Goal: Information Seeking & Learning: Learn about a topic

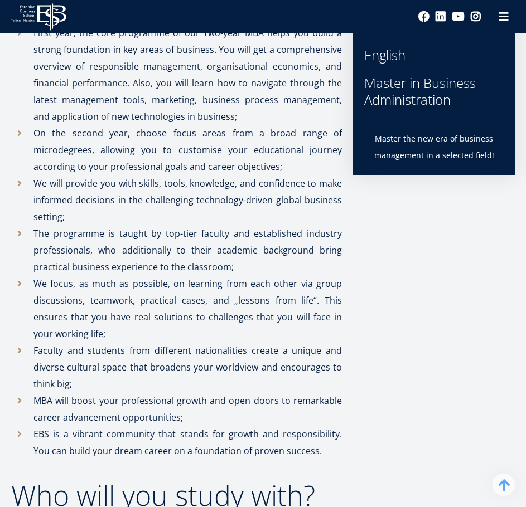
scroll to position [502, 0]
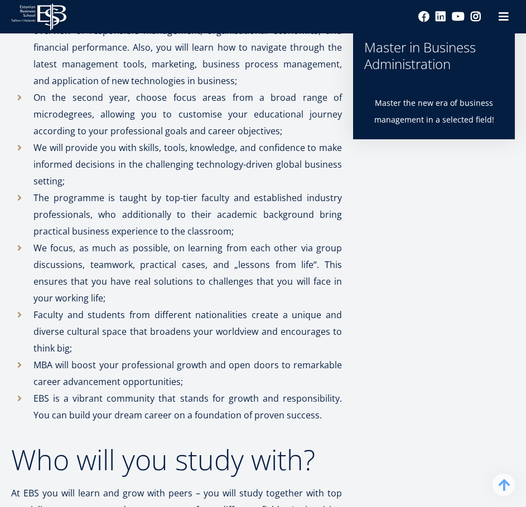
drag, startPoint x: 153, startPoint y: 105, endPoint x: 297, endPoint y: 129, distance: 145.8
click at [297, 129] on p "On the second year, choose focus areas from a broad range of microdegrees, allo…" at bounding box center [187, 114] width 308 height 50
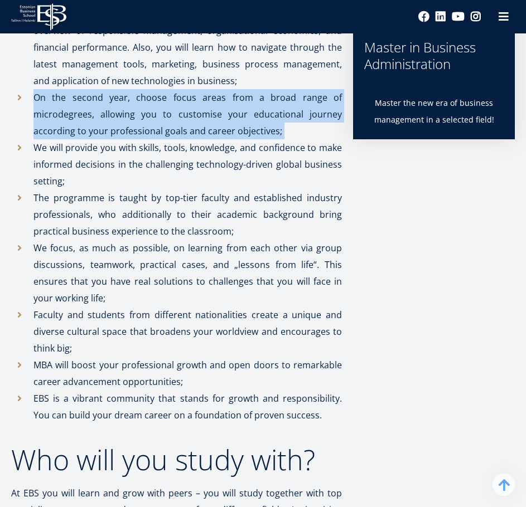
drag, startPoint x: 297, startPoint y: 129, endPoint x: 288, endPoint y: 128, distance: 9.5
click at [297, 129] on p "On the second year, choose focus areas from a broad range of microdegrees, allo…" at bounding box center [187, 114] width 308 height 50
click at [260, 111] on p "On the second year, choose focus areas from a broad range of microdegrees, allo…" at bounding box center [187, 114] width 308 height 50
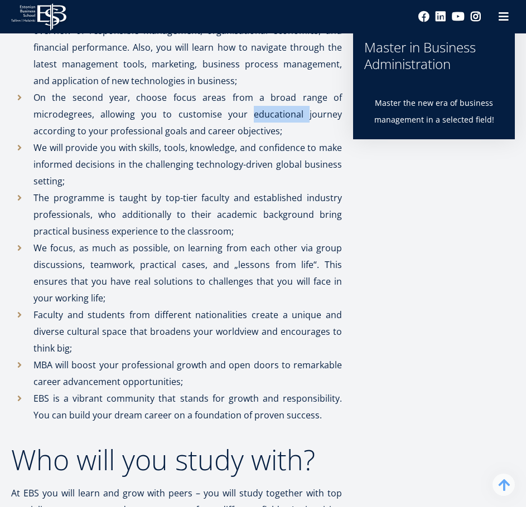
click at [260, 111] on p "On the second year, choose focus areas from a broad range of microdegrees, allo…" at bounding box center [187, 114] width 308 height 50
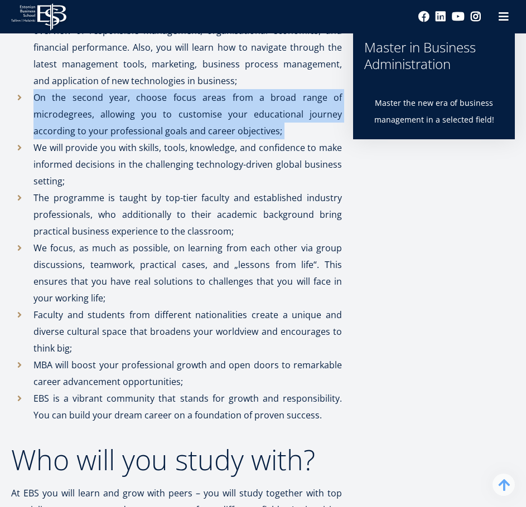
drag, startPoint x: 260, startPoint y: 111, endPoint x: 250, endPoint y: 114, distance: 11.1
click at [260, 112] on p "On the second year, choose focus areas from a broad range of microdegrees, allo…" at bounding box center [187, 114] width 308 height 50
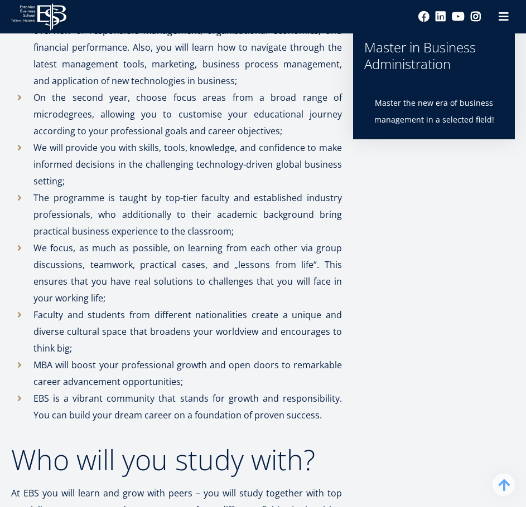
click at [179, 198] on p "The programme is taught by top-tier faculty and established industry profession…" at bounding box center [187, 214] width 308 height 50
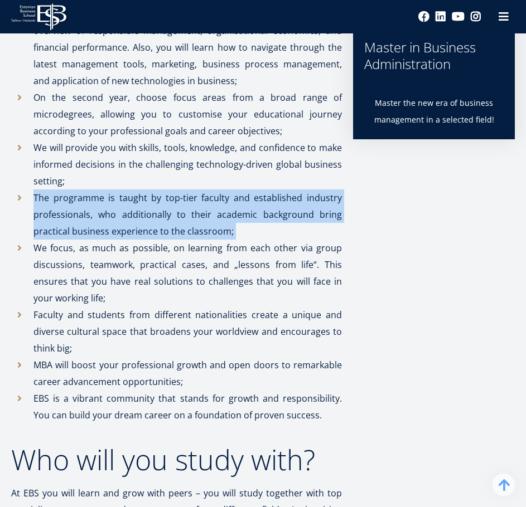
click at [179, 198] on p "The programme is taught by top-tier faculty and established industry profession…" at bounding box center [187, 214] width 308 height 50
copy ul "The programme is taught by top-tier faculty and established industry profession…"
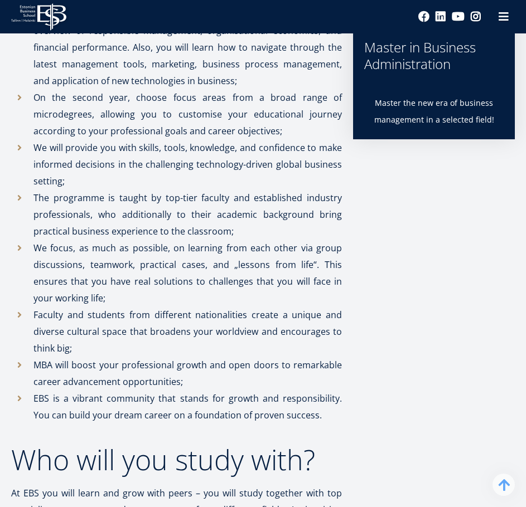
click at [172, 242] on p "We focus, as much as possible, on learning from each other via group discussion…" at bounding box center [187, 273] width 308 height 67
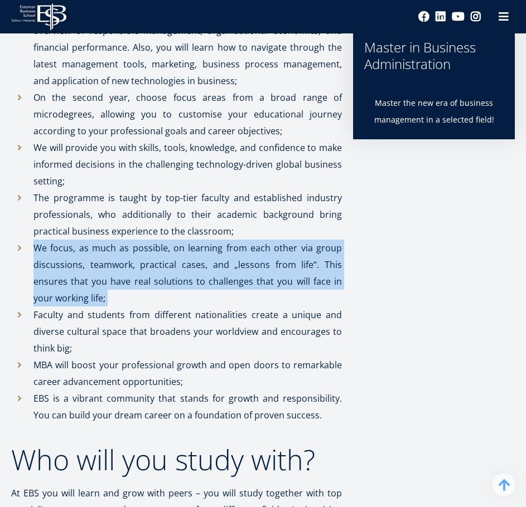
click at [172, 242] on p "We focus, as much as possible, on learning from each other via group discussion…" at bounding box center [187, 273] width 308 height 67
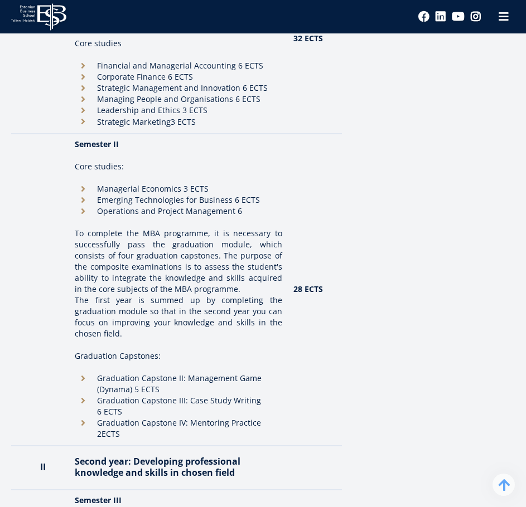
scroll to position [1895, 0]
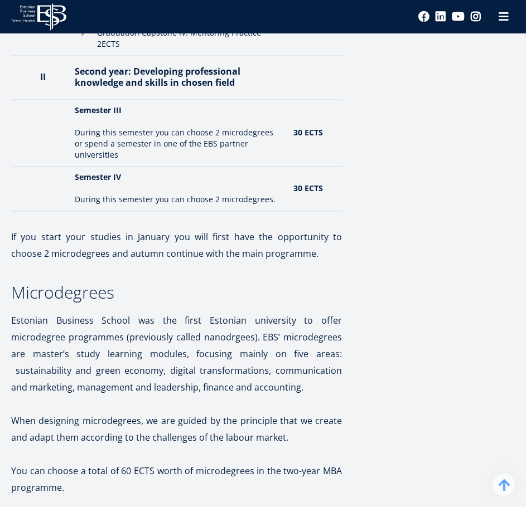
drag, startPoint x: 108, startPoint y: 239, endPoint x: 285, endPoint y: 251, distance: 177.1
click at [284, 251] on p "If you start your studies in January you will first have the opportunity to cho…" at bounding box center [176, 245] width 331 height 33
click at [285, 251] on p "If you start your studies in January you will first have the opportunity to cho…" at bounding box center [176, 245] width 331 height 33
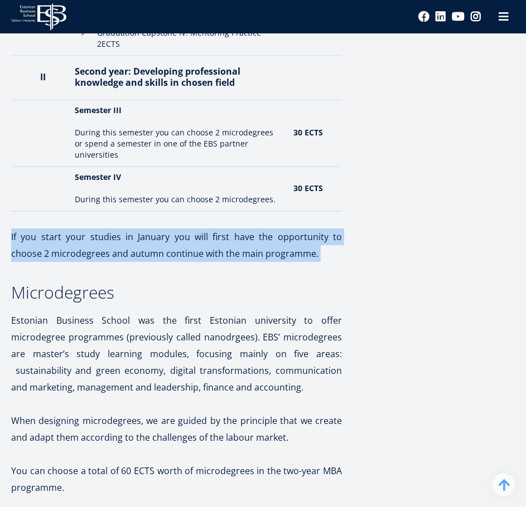
drag, startPoint x: 285, startPoint y: 251, endPoint x: 291, endPoint y: 255, distance: 7.3
click at [291, 255] on p "If you start your studies in January you will first have the opportunity to cho…" at bounding box center [176, 245] width 331 height 33
click at [290, 255] on p "If you start your studies in January you will first have the opportunity to cho…" at bounding box center [176, 245] width 331 height 33
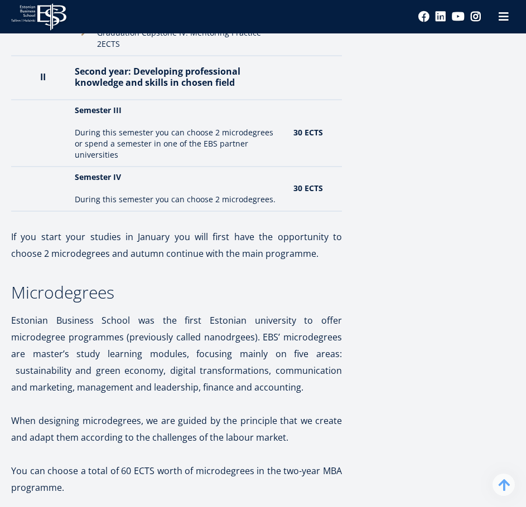
click at [290, 255] on p "If you start your studies in January you will first have the opportunity to cho…" at bounding box center [176, 245] width 331 height 33
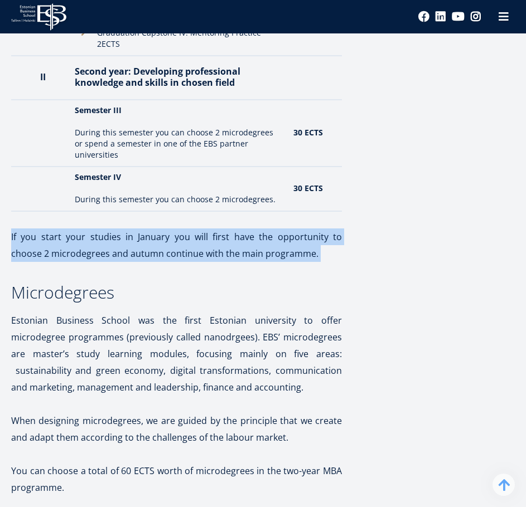
drag, startPoint x: 290, startPoint y: 255, endPoint x: 272, endPoint y: 232, distance: 28.6
click at [272, 232] on p "If you start your studies in January you will first have the opportunity to cho…" at bounding box center [176, 245] width 331 height 33
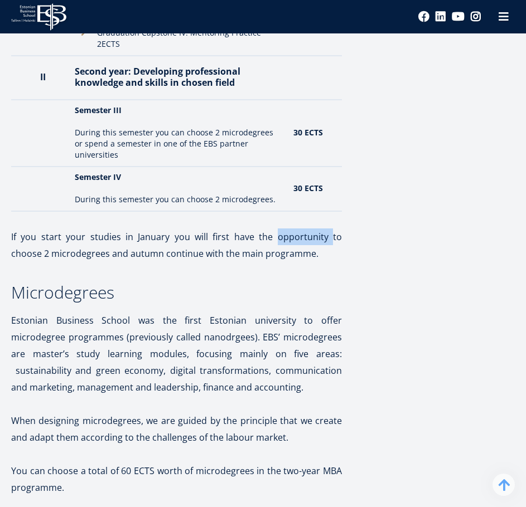
click at [272, 232] on p "If you start your studies in January you will first have the opportunity to cho…" at bounding box center [176, 245] width 331 height 33
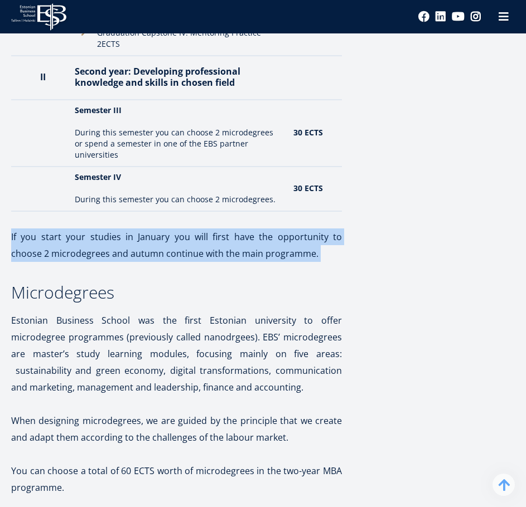
drag, startPoint x: 272, startPoint y: 232, endPoint x: 289, endPoint y: 249, distance: 24.0
click at [289, 249] on p "If you start your studies in January you will first have the opportunity to cho…" at bounding box center [176, 245] width 331 height 33
click at [290, 249] on p "If you start your studies in January you will first have the opportunity to cho…" at bounding box center [176, 245] width 331 height 33
drag, startPoint x: 290, startPoint y: 249, endPoint x: 283, endPoint y: 234, distance: 16.7
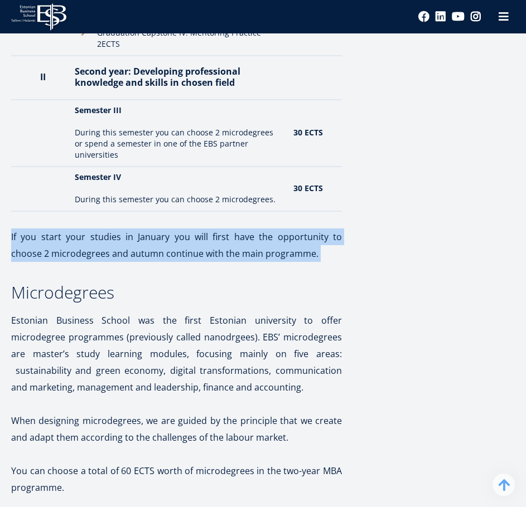
click at [285, 236] on p "If you start your studies in January you will first have the opportunity to cho…" at bounding box center [176, 245] width 331 height 33
click at [280, 232] on p "If you start your studies in January you will first have the opportunity to cho…" at bounding box center [176, 245] width 331 height 33
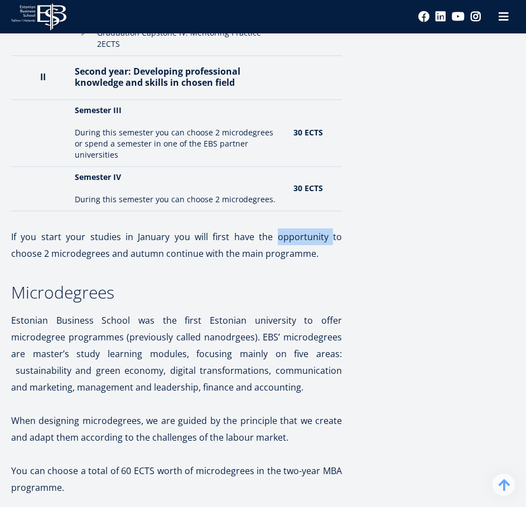
click at [280, 232] on p "If you start your studies in January you will first have the opportunity to cho…" at bounding box center [176, 245] width 331 height 33
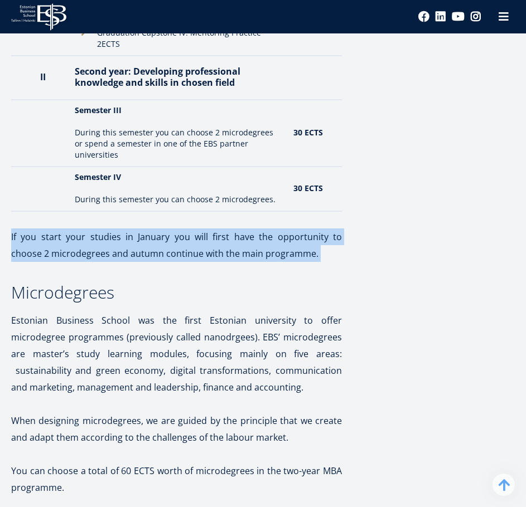
drag, startPoint x: 280, startPoint y: 232, endPoint x: 287, endPoint y: 250, distance: 19.3
click at [287, 250] on p "If you start your studies in January you will first have the opportunity to cho…" at bounding box center [176, 245] width 331 height 33
click at [286, 250] on p "If you start your studies in January you will first have the opportunity to cho…" at bounding box center [176, 245] width 331 height 33
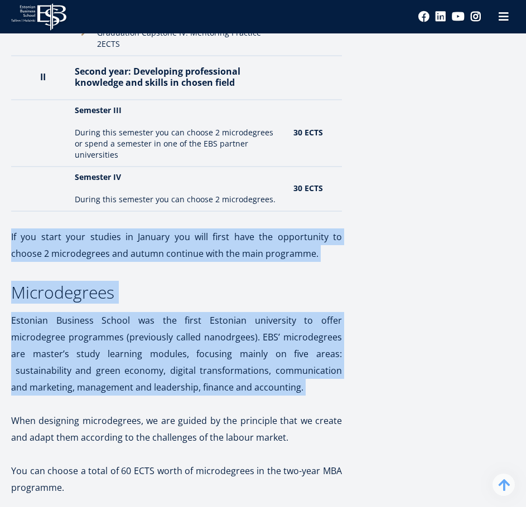
drag, startPoint x: 286, startPoint y: 250, endPoint x: 279, endPoint y: 342, distance: 92.2
click at [279, 342] on p "Estonian Business School was the first Estonian university to offer microdegree…" at bounding box center [176, 354] width 331 height 84
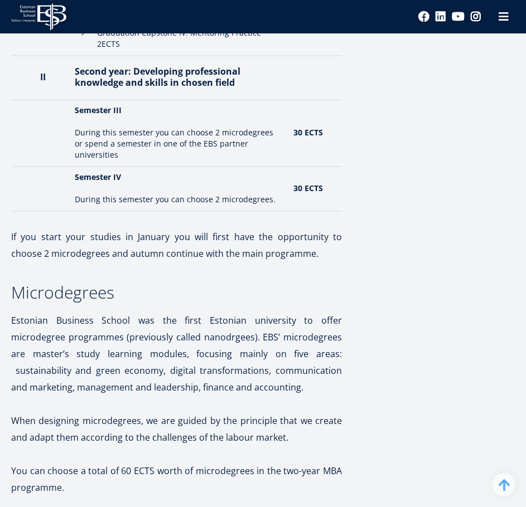
click at [279, 342] on p "Estonian Business School was the first Estonian university to offer microdegree…" at bounding box center [176, 354] width 331 height 84
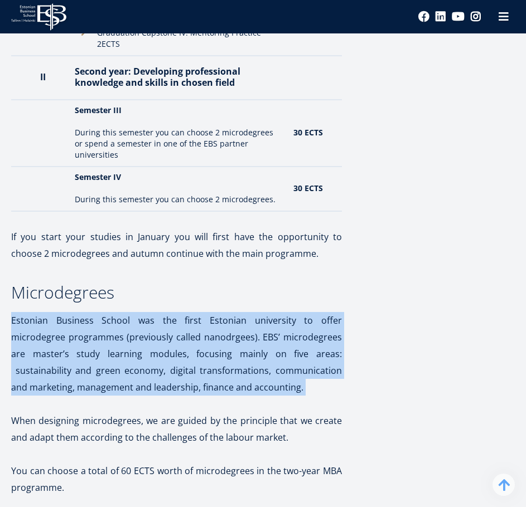
drag, startPoint x: 279, startPoint y: 342, endPoint x: 277, endPoint y: 294, distance: 48.0
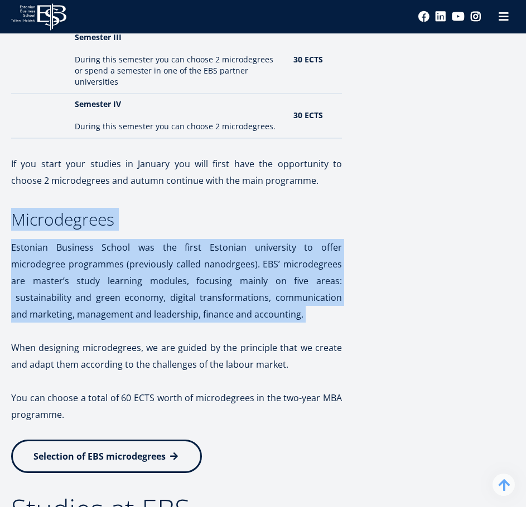
scroll to position [2006, 0]
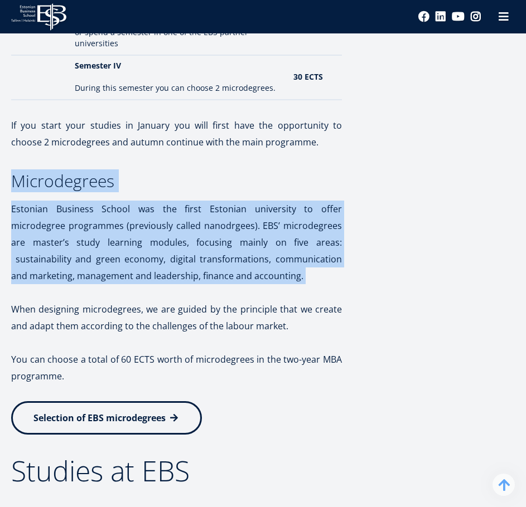
drag, startPoint x: 174, startPoint y: 228, endPoint x: 320, endPoint y: 211, distance: 146.4
click at [320, 211] on p "Estonian Business School was the first Estonian university to offer microdegree…" at bounding box center [176, 243] width 331 height 84
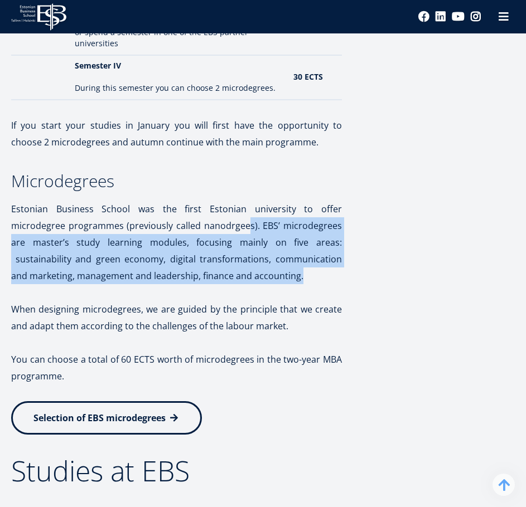
drag, startPoint x: 201, startPoint y: 231, endPoint x: 239, endPoint y: 280, distance: 61.5
click at [239, 280] on p "Estonian Business School was the first Estonian university to offer microdegree…" at bounding box center [176, 243] width 331 height 84
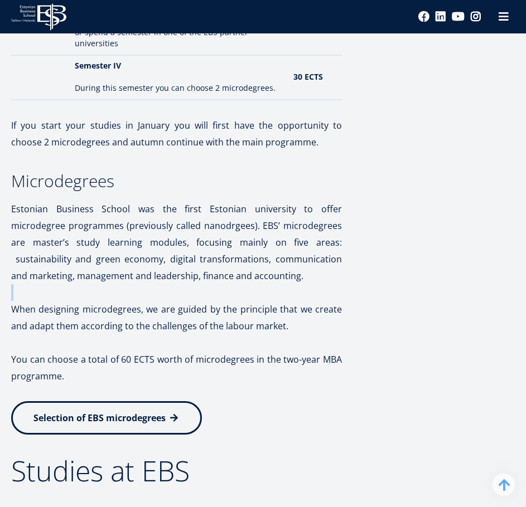
click at [238, 280] on p "Estonian Business School was the first Estonian university to offer microdegree…" at bounding box center [176, 243] width 331 height 84
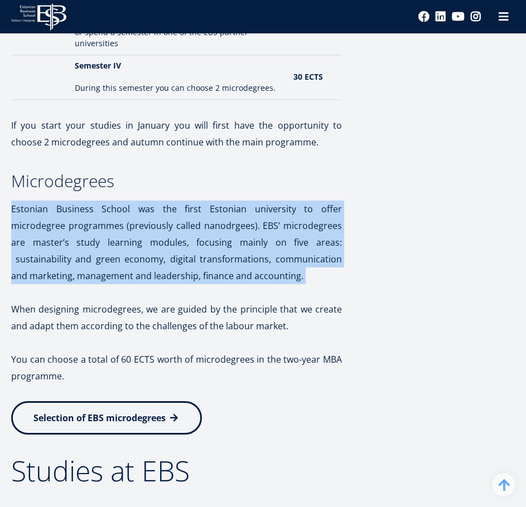
drag, startPoint x: 238, startPoint y: 280, endPoint x: 233, endPoint y: 240, distance: 40.4
click at [233, 241] on p "Estonian Business School was the first Estonian university to offer microdegree…" at bounding box center [176, 243] width 331 height 84
click at [225, 230] on p "Estonian Business School was the first Estonian university to offer microdegree…" at bounding box center [176, 243] width 331 height 84
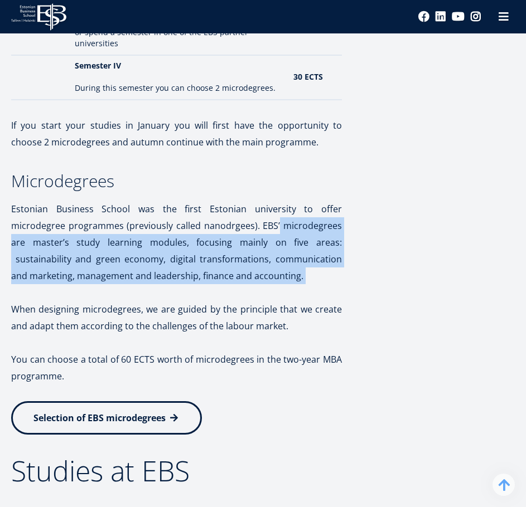
drag, startPoint x: 225, startPoint y: 230, endPoint x: 229, endPoint y: 273, distance: 43.1
click at [229, 273] on p "Estonian Business School was the first Estonian university to offer microdegree…" at bounding box center [176, 243] width 331 height 84
click at [227, 273] on p "Estonian Business School was the first Estonian university to offer microdegree…" at bounding box center [176, 243] width 331 height 84
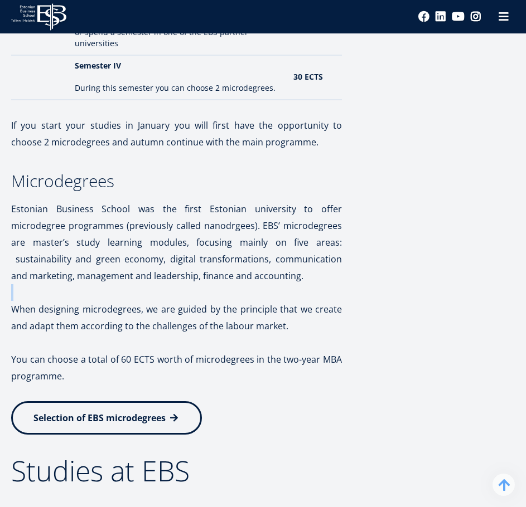
click at [227, 273] on p "Estonian Business School was the first Estonian university to offer microdegree…" at bounding box center [176, 243] width 331 height 84
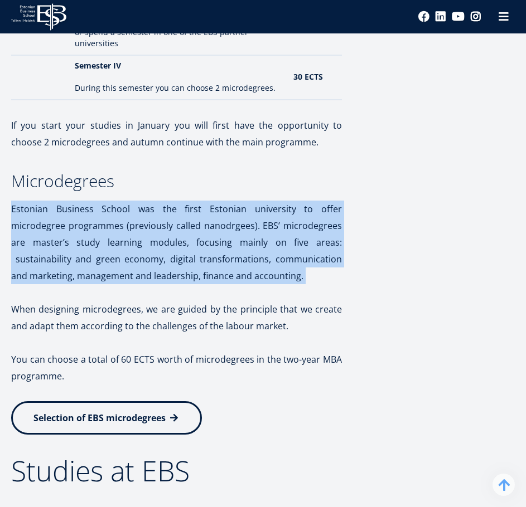
drag, startPoint x: 227, startPoint y: 273, endPoint x: 204, endPoint y: 224, distance: 54.3
click at [205, 225] on p "Estonian Business School was the first Estonian university to offer microdegree…" at bounding box center [176, 243] width 331 height 84
click at [203, 223] on p "Estonian Business School was the first Estonian university to offer microdegree…" at bounding box center [176, 243] width 331 height 84
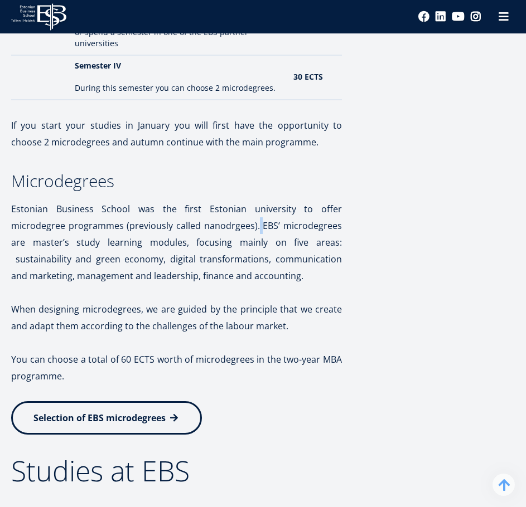
click at [203, 223] on p "Estonian Business School was the first Estonian university to offer microdegree…" at bounding box center [176, 243] width 331 height 84
drag, startPoint x: 203, startPoint y: 223, endPoint x: 179, endPoint y: 184, distance: 46.6
click at [179, 184] on h3 "Microdegrees" at bounding box center [176, 181] width 331 height 17
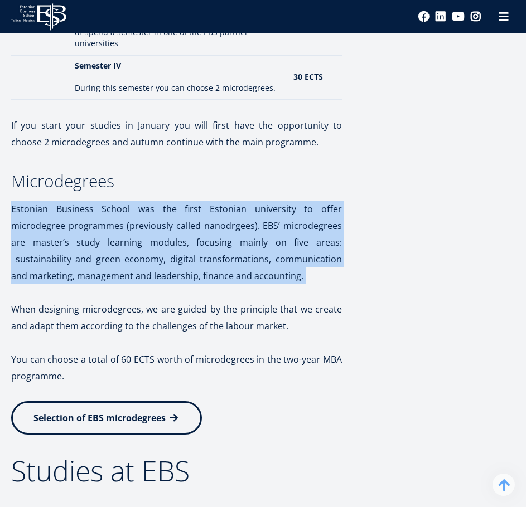
drag, startPoint x: 179, startPoint y: 184, endPoint x: 251, endPoint y: 280, distance: 120.3
click at [251, 280] on p "Estonian Business School was the first Estonian university to offer microdegree…" at bounding box center [176, 243] width 331 height 84
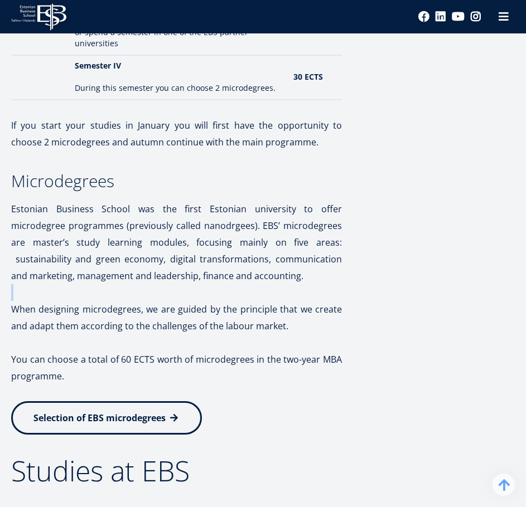
click at [251, 280] on p "Estonian Business School was the first Estonian university to offer microdegree…" at bounding box center [176, 243] width 331 height 84
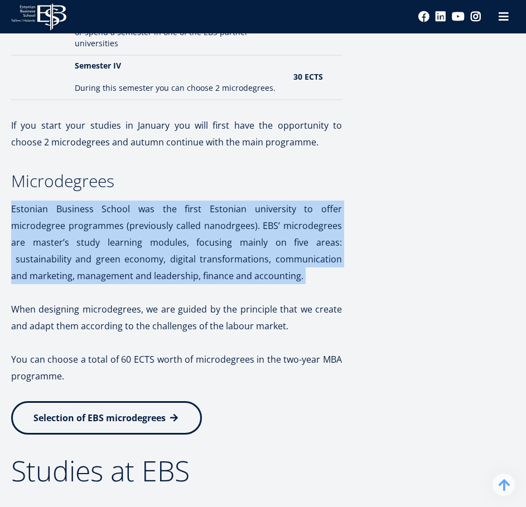
drag, startPoint x: 251, startPoint y: 280, endPoint x: 96, endPoint y: 242, distance: 159.0
click at [97, 242] on p "Estonian Business School was the first Estonian university to offer microdegree…" at bounding box center [176, 243] width 331 height 84
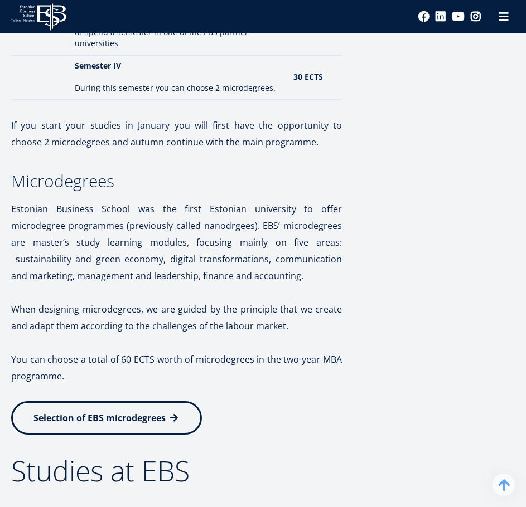
click at [42, 311] on p "When designing microdegrees, we are guided by the principle that we create and …" at bounding box center [176, 317] width 331 height 33
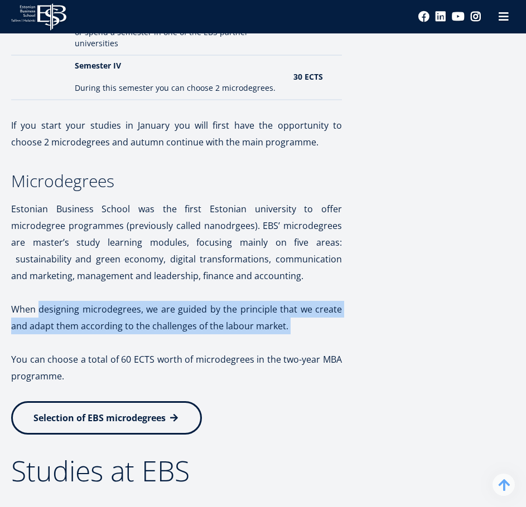
drag, startPoint x: 42, startPoint y: 311, endPoint x: 329, endPoint y: 331, distance: 287.7
click at [329, 331] on p "When designing microdegrees, we are guided by the principle that we create and …" at bounding box center [176, 317] width 331 height 33
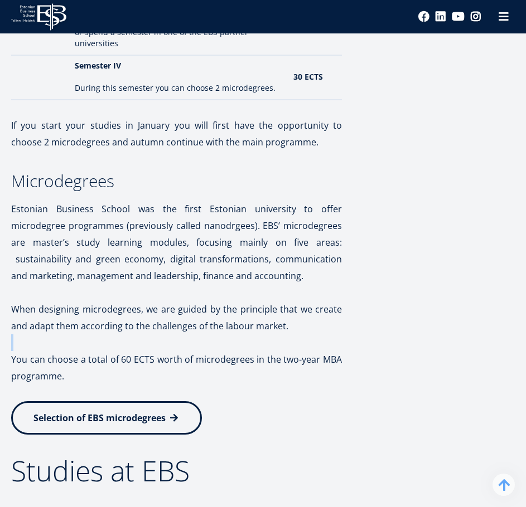
click at [329, 331] on p "When designing microdegrees, we are guided by the principle that we create and …" at bounding box center [176, 317] width 331 height 33
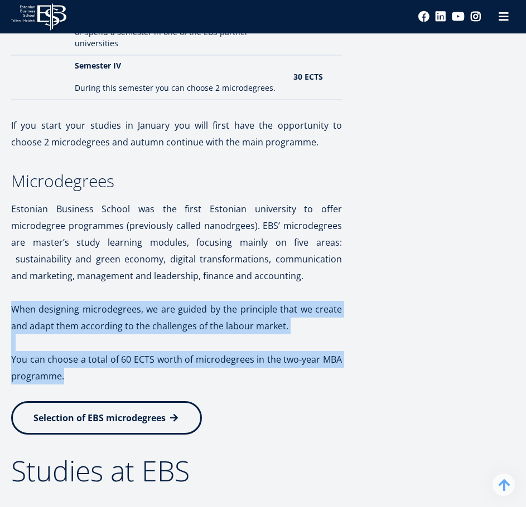
drag, startPoint x: 329, startPoint y: 331, endPoint x: 345, endPoint y: 389, distance: 60.2
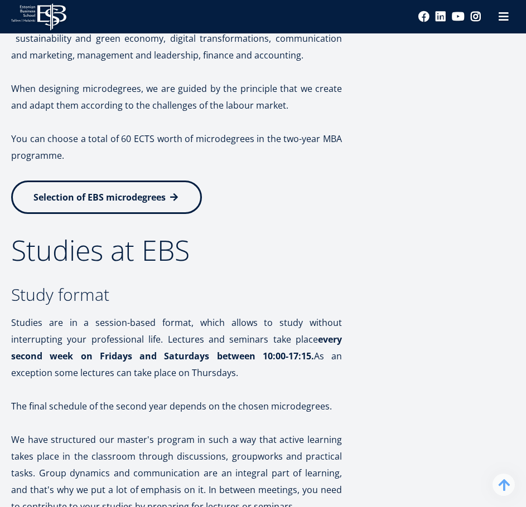
scroll to position [2341, 0]
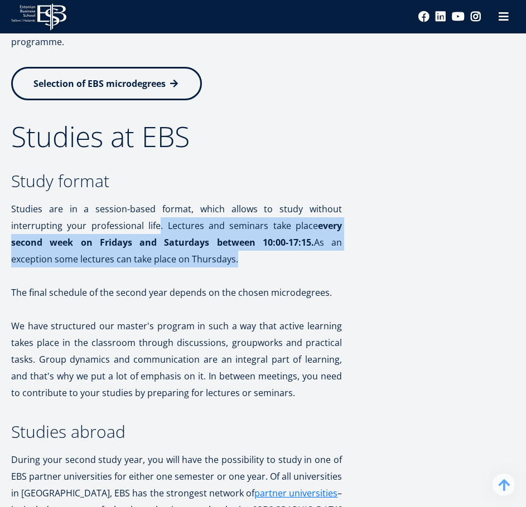
drag, startPoint x: 158, startPoint y: 225, endPoint x: 249, endPoint y: 261, distance: 97.8
click at [249, 261] on p "Studies are in a session-based format, which allows to study without interrupti…" at bounding box center [176, 234] width 331 height 67
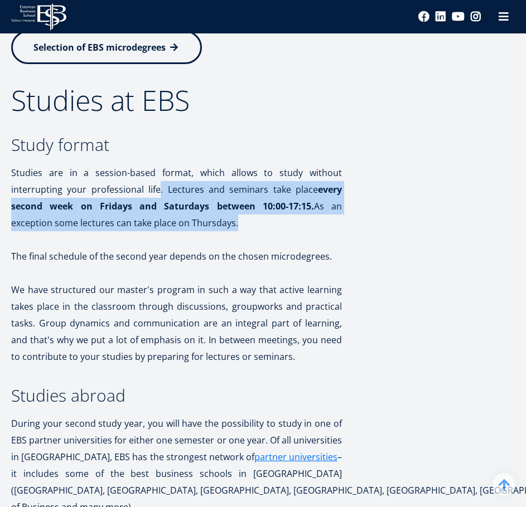
scroll to position [2397, 0]
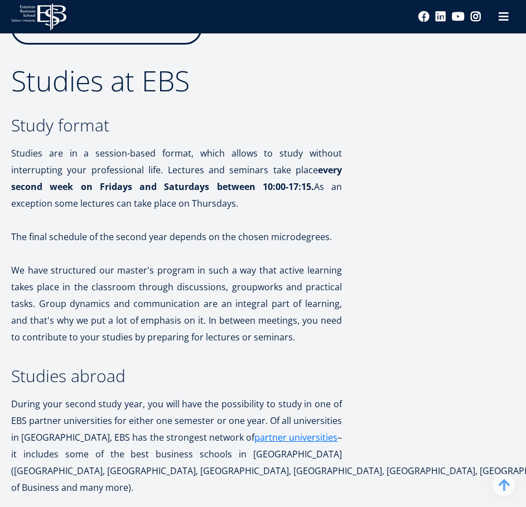
click at [249, 267] on p "We have structured our master's program in such a way that active learning take…" at bounding box center [176, 304] width 331 height 84
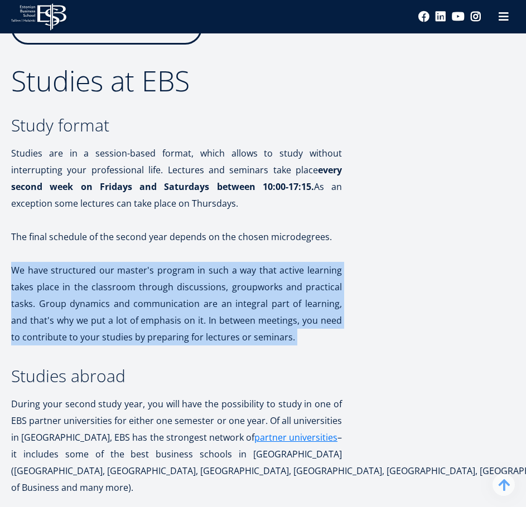
drag, startPoint x: 249, startPoint y: 267, endPoint x: 250, endPoint y: 327, distance: 59.7
click at [250, 327] on p "We have structured our master's program in such a way that active learning take…" at bounding box center [176, 304] width 331 height 84
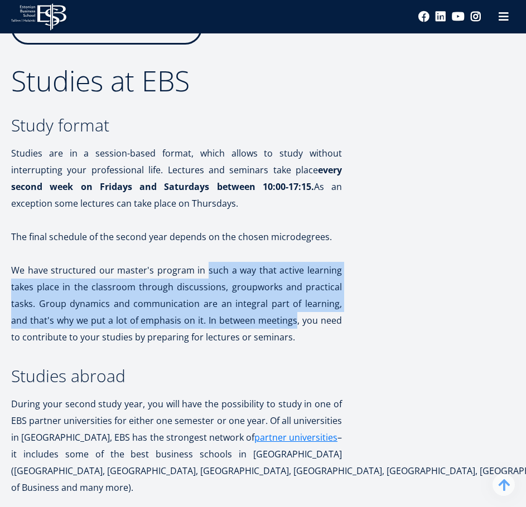
drag, startPoint x: 249, startPoint y: 326, endPoint x: 208, endPoint y: 266, distance: 72.5
click at [209, 267] on p "We have structured our master's program in such a way that active learning take…" at bounding box center [176, 304] width 331 height 84
click at [208, 266] on p "We have structured our master's program in such a way that active learning take…" at bounding box center [176, 304] width 331 height 84
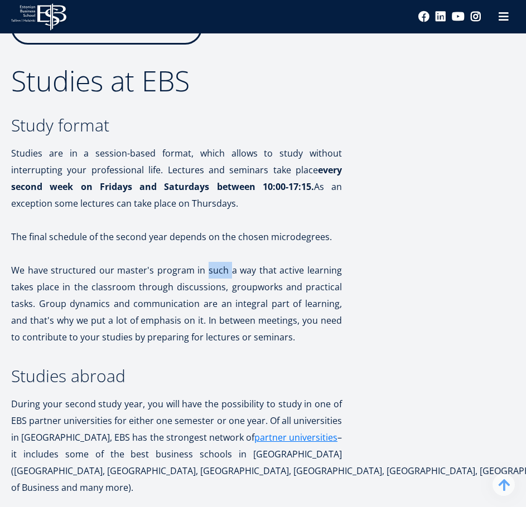
click at [208, 266] on p "We have structured our master's program in such a way that active learning take…" at bounding box center [176, 304] width 331 height 84
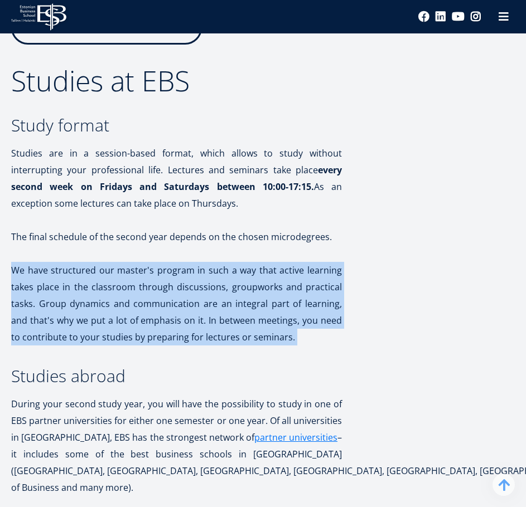
drag, startPoint x: 208, startPoint y: 266, endPoint x: 221, endPoint y: 285, distance: 22.7
click at [221, 285] on p "We have structured our master's program in such a way that active learning take…" at bounding box center [176, 304] width 331 height 84
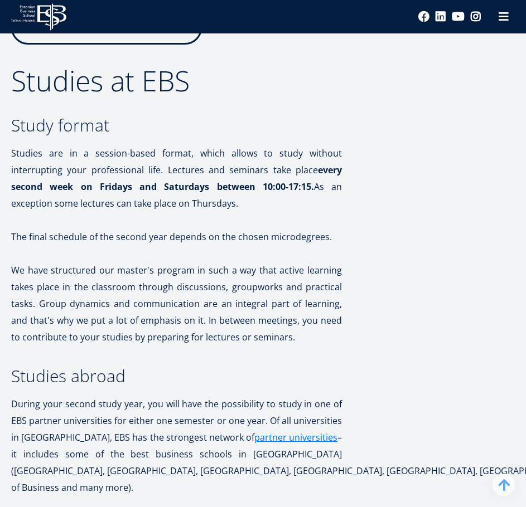
click at [285, 192] on strong "every second week on Fridays and Saturdays between 10:00-17:15." at bounding box center [176, 178] width 331 height 29
click at [286, 192] on strong "every second week on Fridays and Saturdays between 10:00-17:15." at bounding box center [176, 178] width 331 height 29
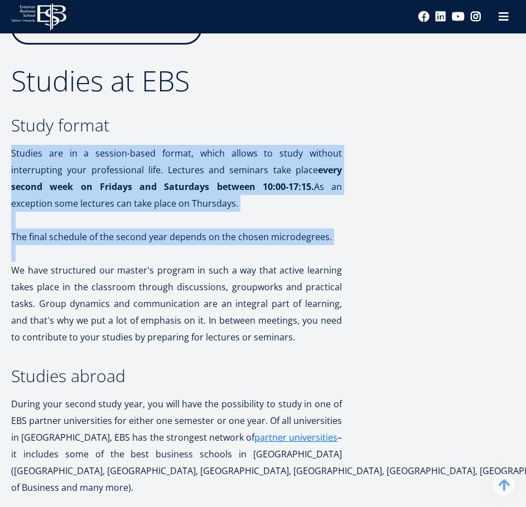
drag, startPoint x: 286, startPoint y: 192, endPoint x: 320, endPoint y: 257, distance: 73.3
click at [320, 257] on p at bounding box center [176, 253] width 331 height 17
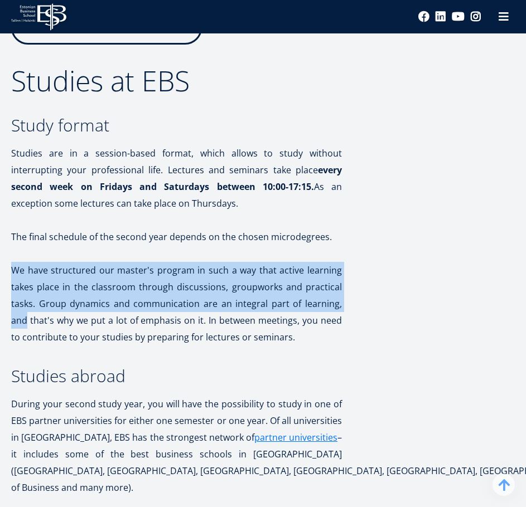
drag, startPoint x: 320, startPoint y: 257, endPoint x: 329, endPoint y: 310, distance: 53.1
click at [329, 310] on p "We have structured our master's program in such a way that active learning take…" at bounding box center [176, 304] width 331 height 84
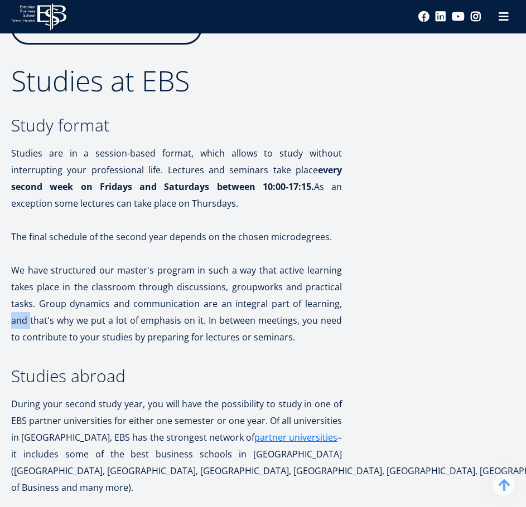
click at [329, 310] on p "We have structured our master's program in such a way that active learning take…" at bounding box center [176, 304] width 331 height 84
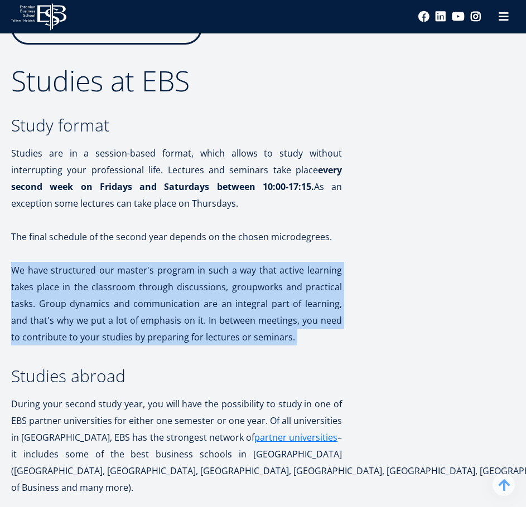
click at [329, 310] on p "We have structured our master's program in such a way that active learning take…" at bounding box center [176, 304] width 331 height 84
drag, startPoint x: 329, startPoint y: 310, endPoint x: 320, endPoint y: 336, distance: 27.1
click at [320, 336] on p "We have structured our master's program in such a way that active learning take…" at bounding box center [176, 304] width 331 height 84
click at [319, 335] on p "We have structured our master's program in such a way that active learning take…" at bounding box center [176, 304] width 331 height 84
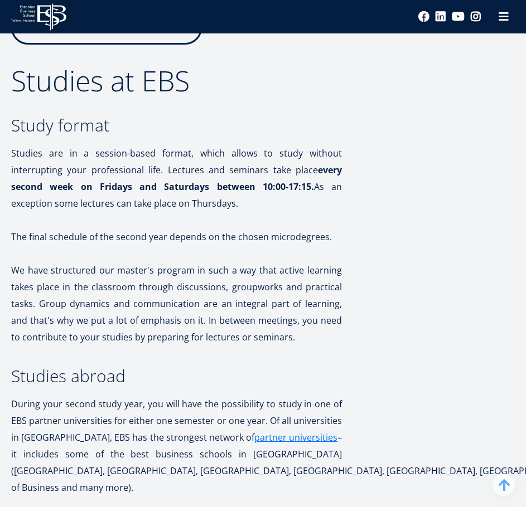
click at [319, 335] on p "We have structured our master's program in such a way that active learning take…" at bounding box center [176, 304] width 331 height 84
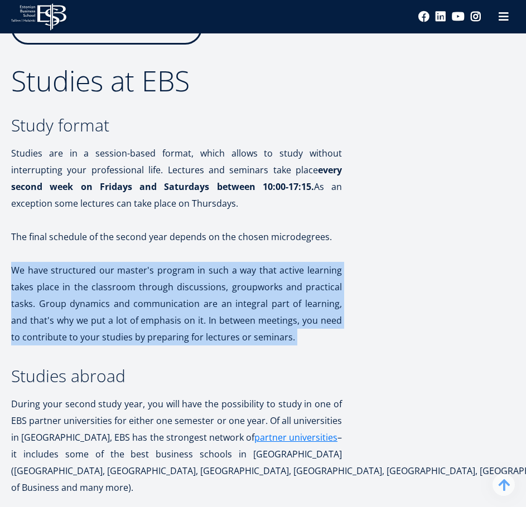
drag, startPoint x: 319, startPoint y: 335, endPoint x: 313, endPoint y: 301, distance: 34.5
click at [316, 310] on p "We have structured our master's program in such a way that active learning take…" at bounding box center [176, 304] width 331 height 84
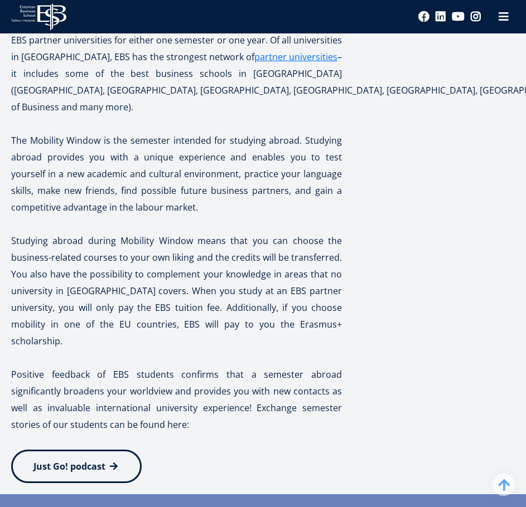
scroll to position [2787, 0]
